Goal: Task Accomplishment & Management: Use online tool/utility

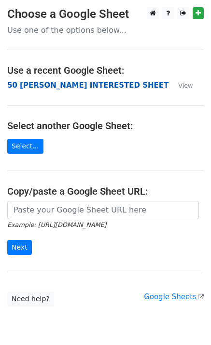
click at [41, 87] on strong "50 [PERSON_NAME] INTERESTED SHEET" at bounding box center [87, 85] width 161 height 9
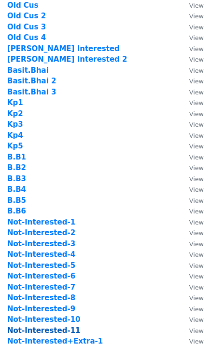
scroll to position [257, 0]
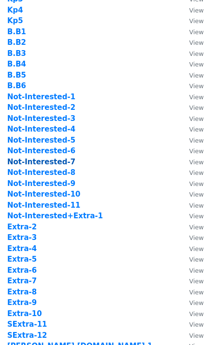
click at [51, 162] on strong "Not-Interested-7" at bounding box center [41, 162] width 68 height 9
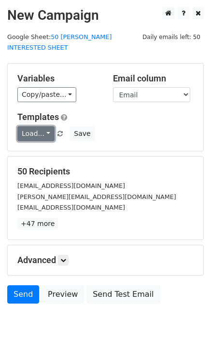
click at [37, 126] on link "Load..." at bounding box center [35, 133] width 37 height 15
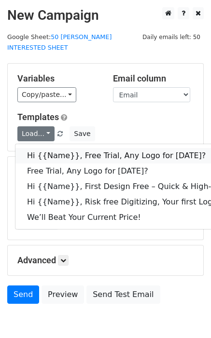
click at [64, 148] on link "Hi {{Name}}, Free Trial, Any Logo for today?" at bounding box center [153, 155] width 277 height 15
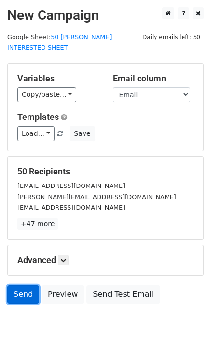
click at [21, 285] on link "Send" at bounding box center [23, 294] width 32 height 18
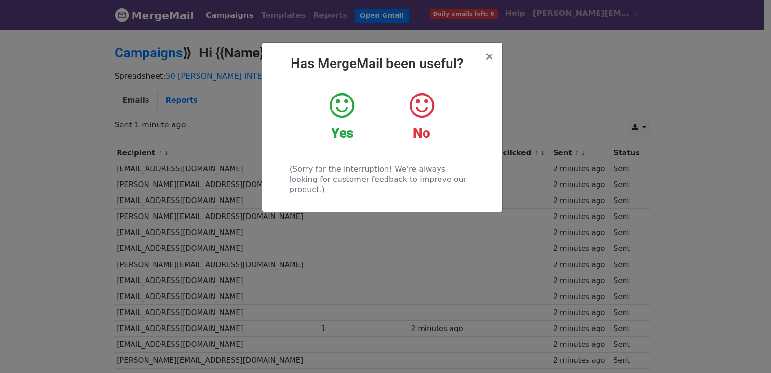
click at [133, 198] on div "× Has MergeMail been useful? Yes No (Sorry for the interruption! We're always l…" at bounding box center [385, 201] width 771 height 344
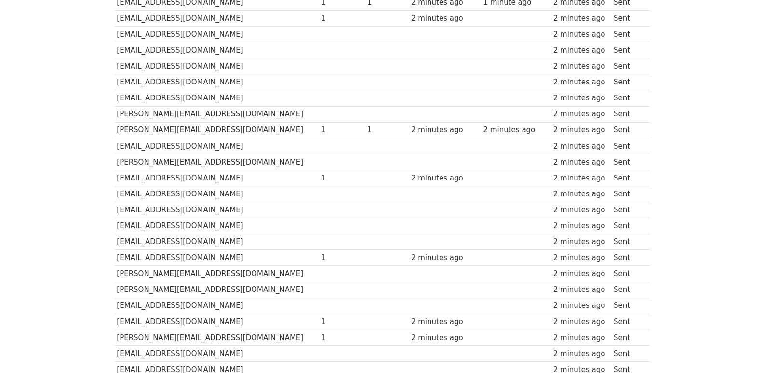
scroll to position [671, 0]
